Goal: Task Accomplishment & Management: Manage account settings

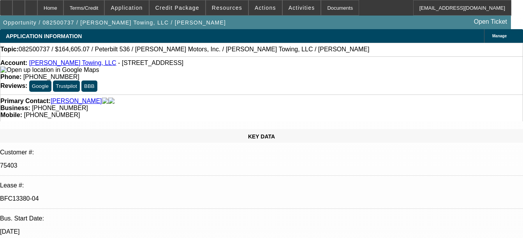
select select "0"
select select "2"
select select "0"
select select "6"
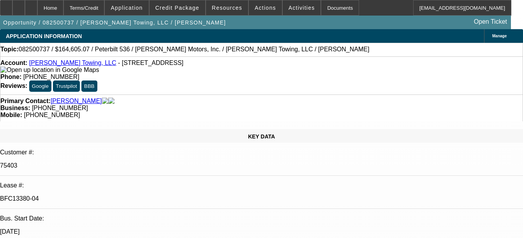
select select "0"
select select "2"
select select "0"
select select "6"
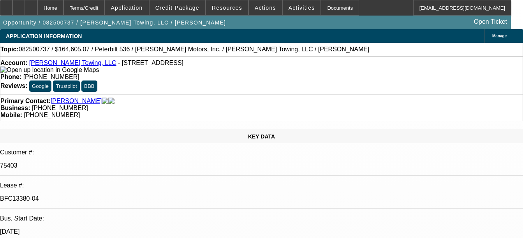
select select "0"
select select "6"
select select "0"
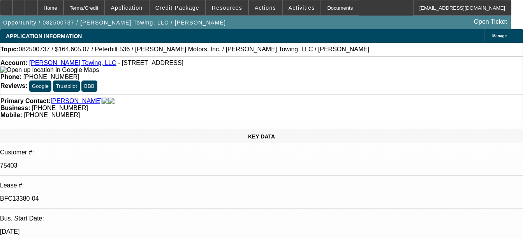
select select "0"
select select "2"
select select "0"
select select "6"
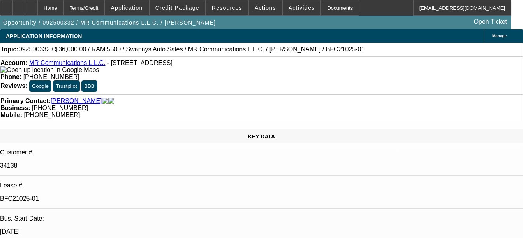
select select "0"
select select "2"
select select "0"
select select "2"
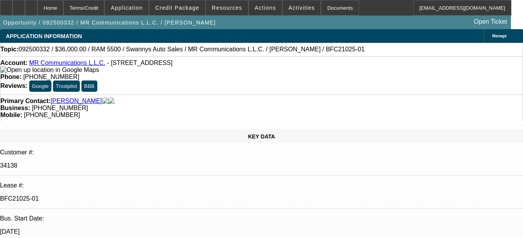
select select "0"
select select "2"
select select "0"
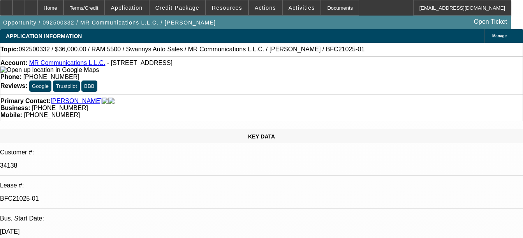
select select "2"
select select "0"
select select "1"
select select "2"
select select "6"
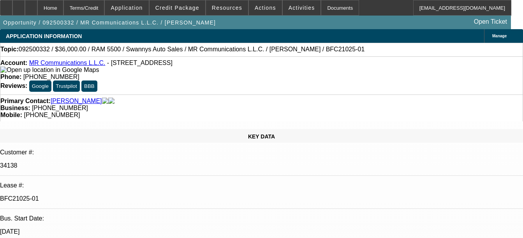
select select "1"
select select "2"
select select "6"
select select "1"
select select "2"
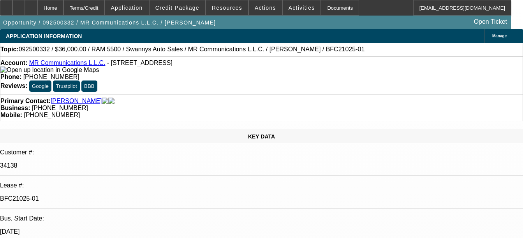
select select "6"
select select "1"
select select "2"
select select "6"
click at [337, 12] on div "Documents" at bounding box center [340, 8] width 38 height 16
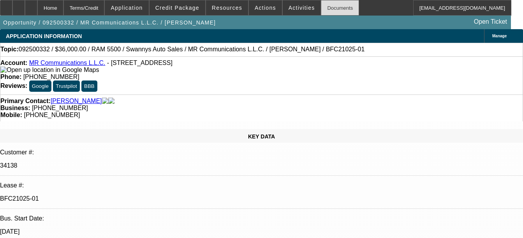
click at [321, 11] on div "Documents" at bounding box center [340, 8] width 38 height 16
